Goal: Information Seeking & Learning: Learn about a topic

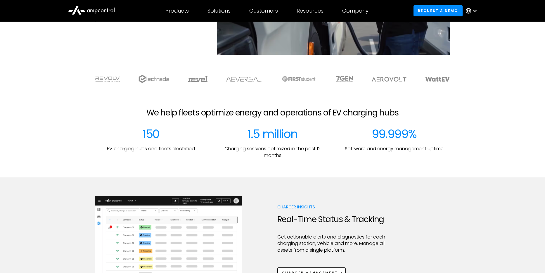
scroll to position [141, 0]
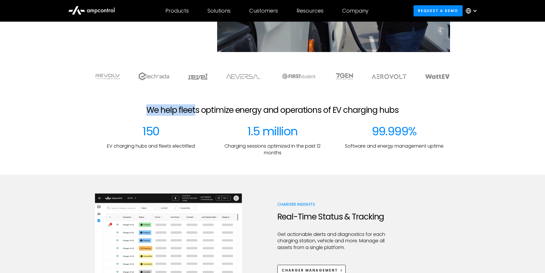
drag, startPoint x: 196, startPoint y: 110, endPoint x: 286, endPoint y: 98, distance: 90.8
click at [286, 98] on section "We help fleets optimize energy and operations of EV charging hubs 150 EV chargi…" at bounding box center [272, 130] width 545 height 88
drag, startPoint x: 144, startPoint y: 129, endPoint x: 199, endPoint y: 131, distance: 54.7
click at [199, 131] on div "150 EV charging hubs and fleets electrified" at bounding box center [151, 140] width 112 height 32
drag, startPoint x: 247, startPoint y: 128, endPoint x: 330, endPoint y: 129, distance: 83.3
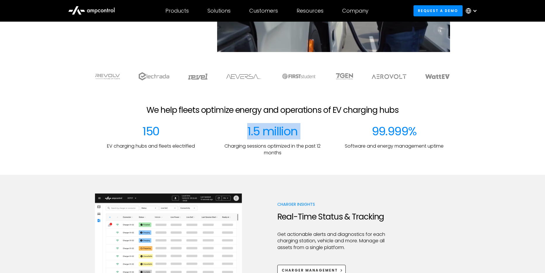
click at [330, 129] on div "150 EV charging hubs and fleets electrified 1.5 million Charging sessions optim…" at bounding box center [272, 140] width 355 height 32
drag, startPoint x: 274, startPoint y: 148, endPoint x: 290, endPoint y: 150, distance: 16.2
click at [290, 150] on p "Charging sessions optimized in the past 12 months" at bounding box center [272, 149] width 112 height 13
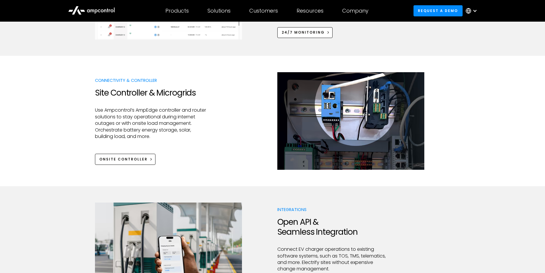
scroll to position [623, 0]
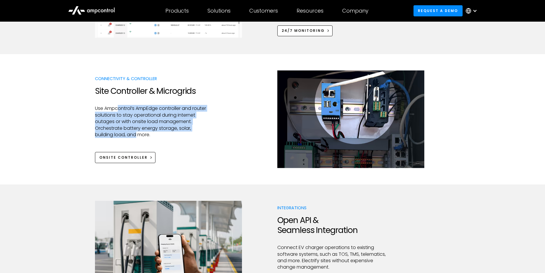
drag, startPoint x: 119, startPoint y: 105, endPoint x: 169, endPoint y: 133, distance: 57.4
click at [169, 133] on p "Use Ampcontrol’s AmpEdge controller and router solutions to stay operational du…" at bounding box center [151, 121] width 112 height 33
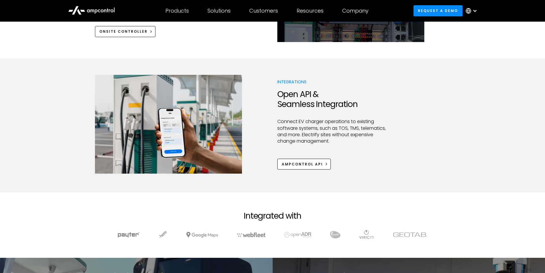
scroll to position [771, 0]
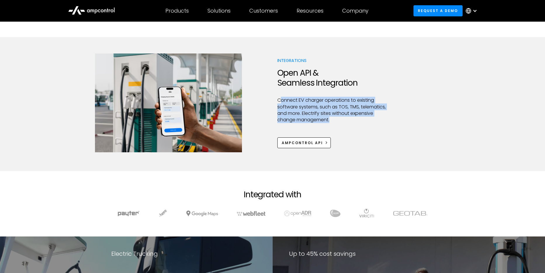
drag, startPoint x: 280, startPoint y: 100, endPoint x: 310, endPoint y: 132, distance: 44.0
click at [310, 132] on div "Integrations Open API & Seamless Integration Connect EV charger operations to e…" at bounding box center [333, 103] width 112 height 91
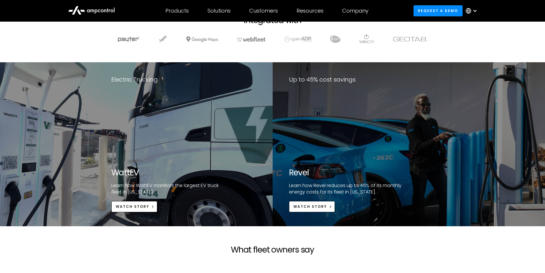
scroll to position [1008, 0]
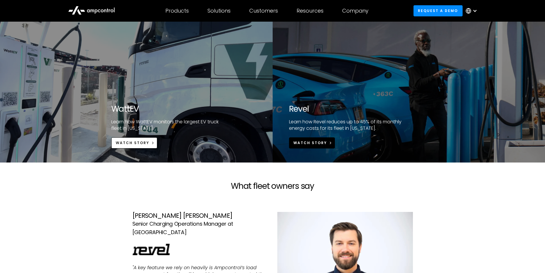
click at [307, 147] on link "Watch Story" at bounding box center [312, 142] width 46 height 11
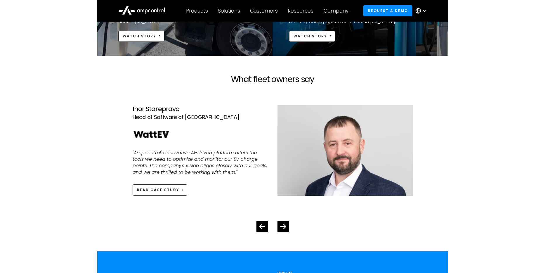
scroll to position [1115, 0]
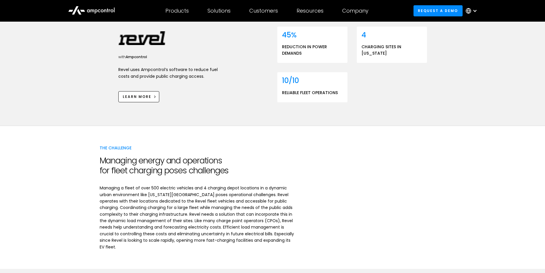
scroll to position [210, 0]
click at [79, 151] on div "The Challenge Managing energy and operations for fleet charging poses challenge…" at bounding box center [272, 196] width 545 height 143
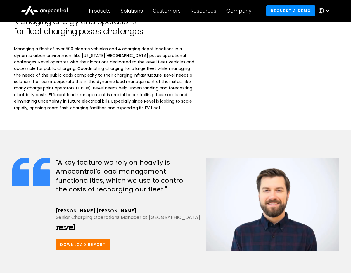
scroll to position [350, 0]
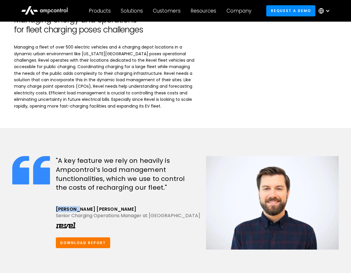
copy div "Hart Uhl"
drag, startPoint x: 56, startPoint y: 199, endPoint x: 78, endPoint y: 198, distance: 21.9
click at [78, 206] on div "Hart Uhl" at bounding box center [128, 209] width 145 height 6
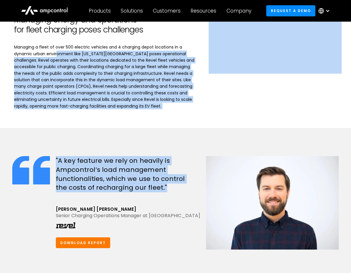
drag, startPoint x: 56, startPoint y: 43, endPoint x: 75, endPoint y: 187, distance: 145.3
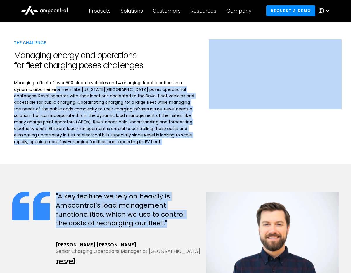
scroll to position [285, 0]
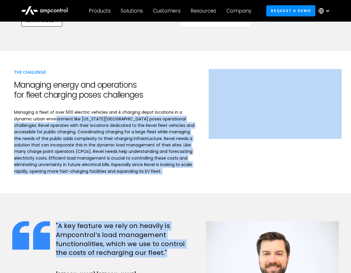
click at [75, 100] on div at bounding box center [104, 104] width 181 height 9
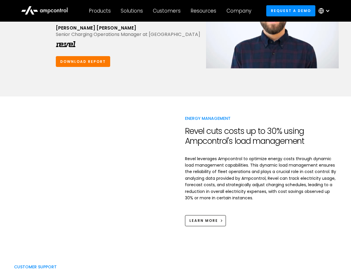
scroll to position [561, 0]
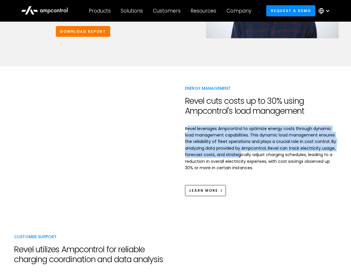
drag, startPoint x: 186, startPoint y: 116, endPoint x: 238, endPoint y: 146, distance: 60.0
click at [238, 146] on p "Revel leverages Ampcontrol to optimize energy costs through dynamic load manage…" at bounding box center [261, 148] width 152 height 46
click at [235, 156] on p "Revel leverages Ampcontrol to optimize energy costs through dynamic load manage…" at bounding box center [261, 148] width 152 height 46
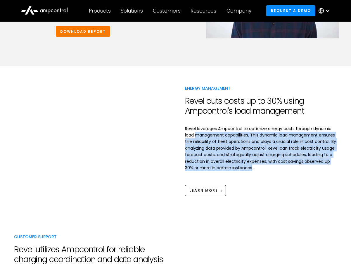
drag, startPoint x: 235, startPoint y: 156, endPoint x: 208, endPoint y: 122, distance: 43.7
click at [208, 125] on p "Revel leverages Ampcontrol to optimize energy costs through dynamic load manage…" at bounding box center [261, 148] width 152 height 46
click at [228, 126] on p "Revel leverages Ampcontrol to optimize energy costs through dynamic load manage…" at bounding box center [261, 148] width 152 height 46
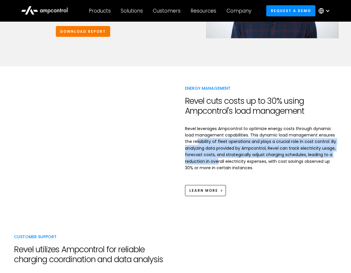
drag, startPoint x: 197, startPoint y: 130, endPoint x: 217, endPoint y: 151, distance: 28.3
click at [217, 151] on p "Revel leverages Ampcontrol to optimize energy costs through dynamic load manage…" at bounding box center [261, 148] width 152 height 46
click at [208, 188] on div "learn more" at bounding box center [203, 190] width 29 height 5
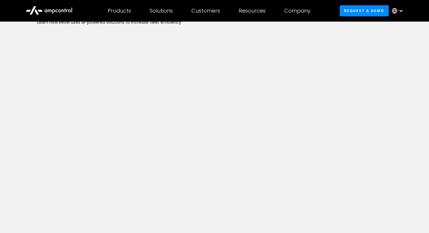
scroll to position [104, 0]
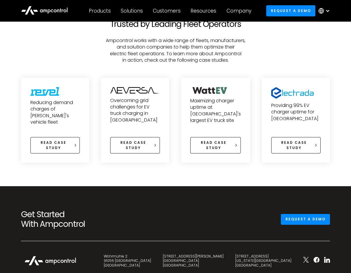
scroll to position [425, 0]
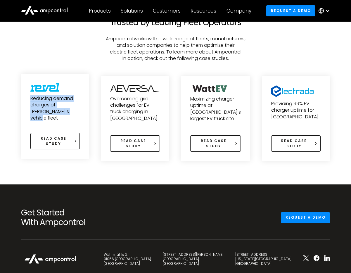
drag, startPoint x: 59, startPoint y: 113, endPoint x: 41, endPoint y: 89, distance: 30.2
click at [41, 89] on div "Reducing demand charges of [PERSON_NAME]'s vehicle fleet" at bounding box center [54, 102] width 49 height 39
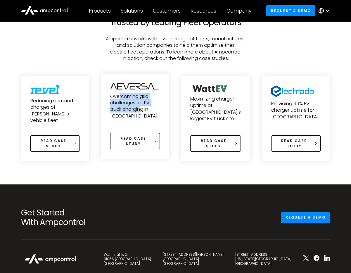
drag, startPoint x: 140, startPoint y: 112, endPoint x: 120, endPoint y: 98, distance: 24.8
click at [120, 98] on p "Overcoming grid challenges for EV truck charging in South Africa" at bounding box center [134, 106] width 49 height 26
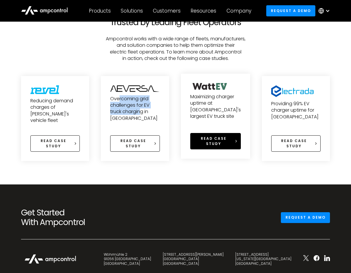
click at [226, 145] on link "Read case study" at bounding box center [215, 141] width 51 height 16
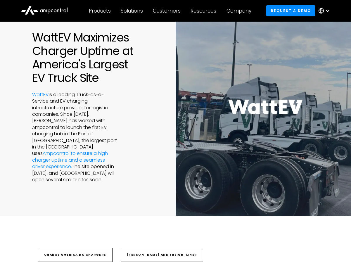
scroll to position [30, 0]
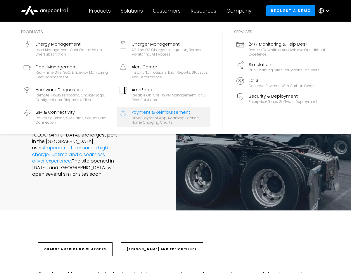
click at [145, 116] on div "Driver Payment App, Roaming Partners, Home Charging Credits" at bounding box center [169, 120] width 77 height 9
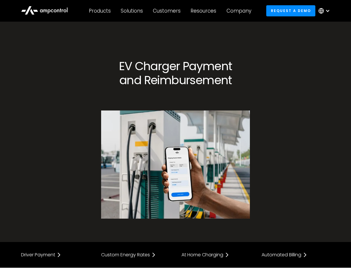
click at [25, 174] on div "EV Charger Payment and Reimbursement" at bounding box center [175, 144] width 320 height 171
